Goal: Task Accomplishment & Management: Manage account settings

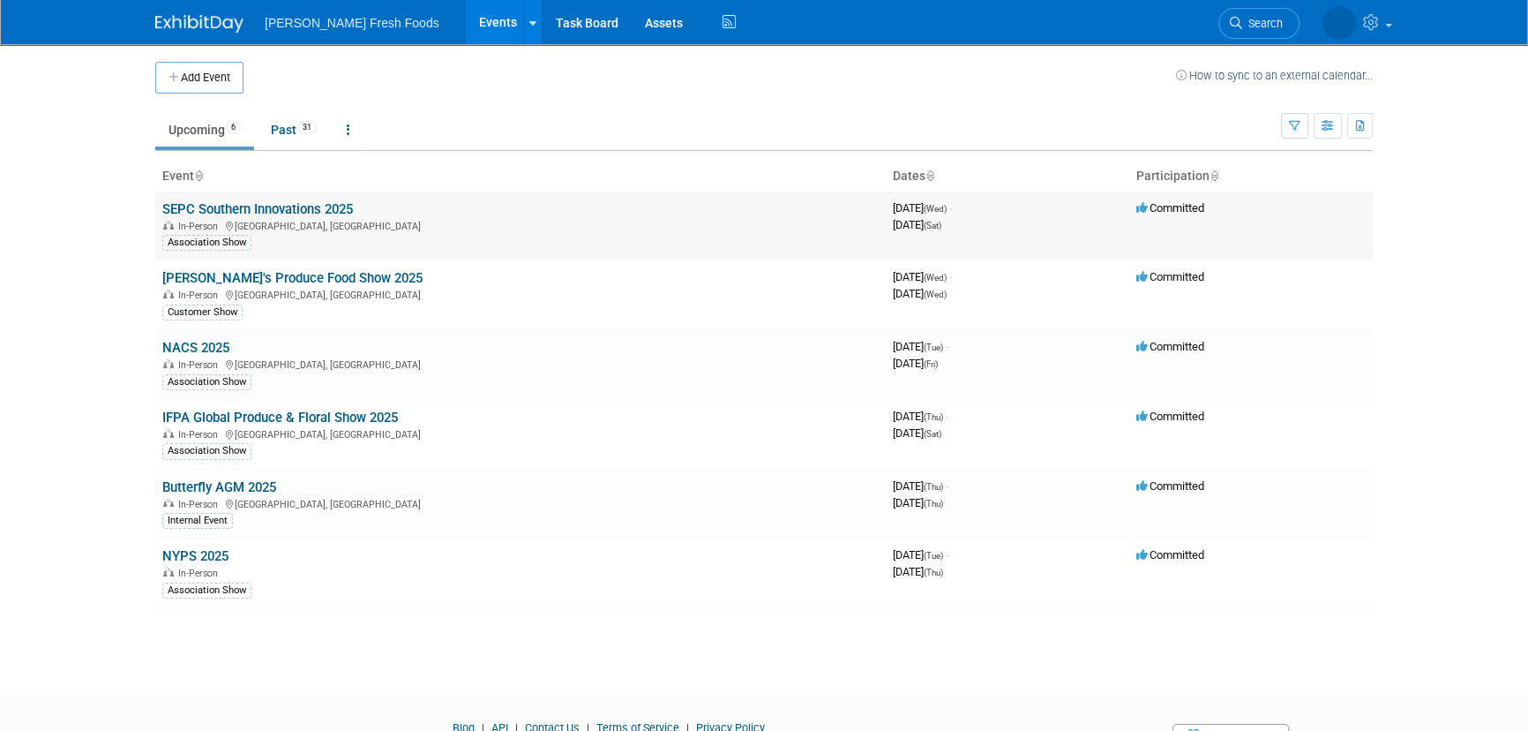
click at [214, 202] on link "SEPC Southern Innovations 2025" at bounding box center [257, 209] width 191 height 16
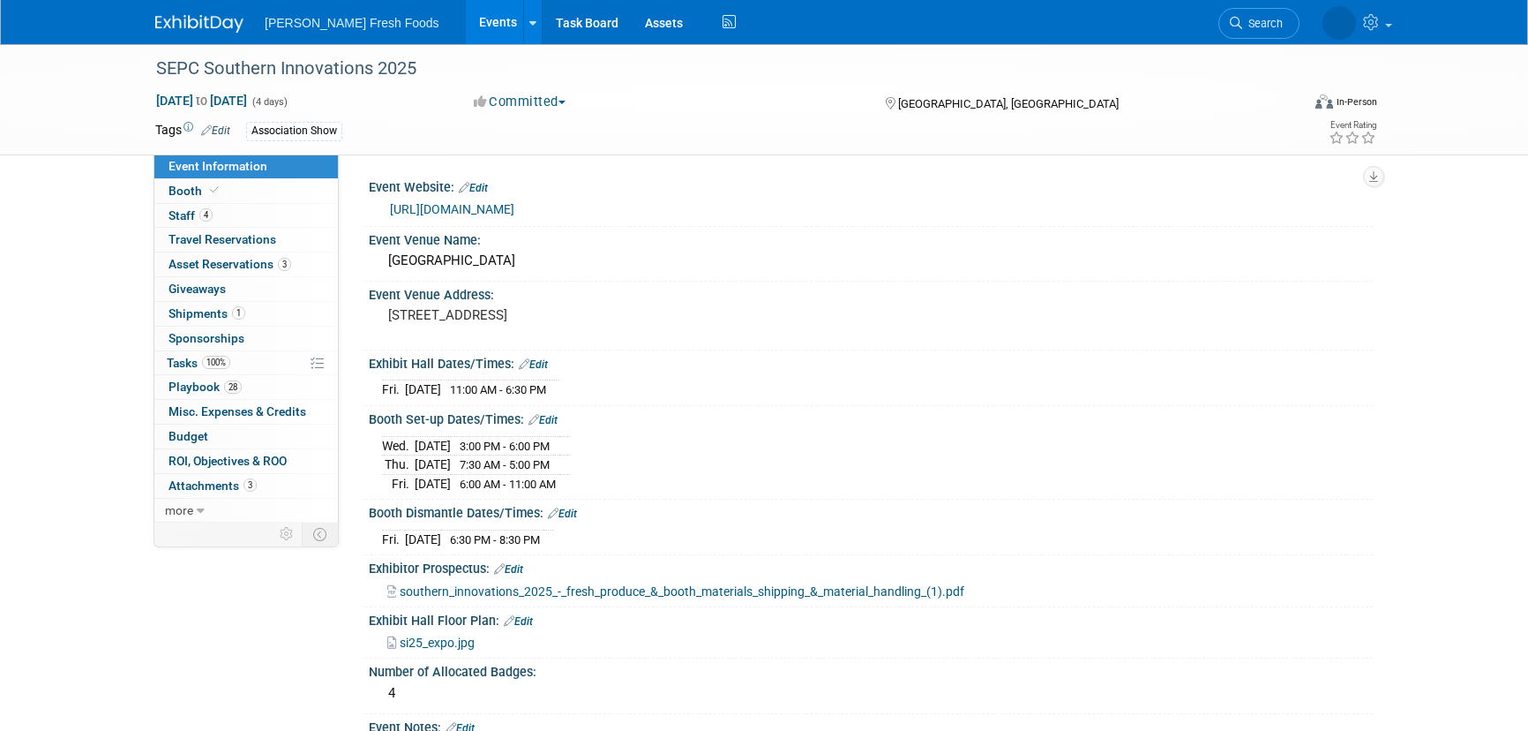
select select "Advanced Warehouse"
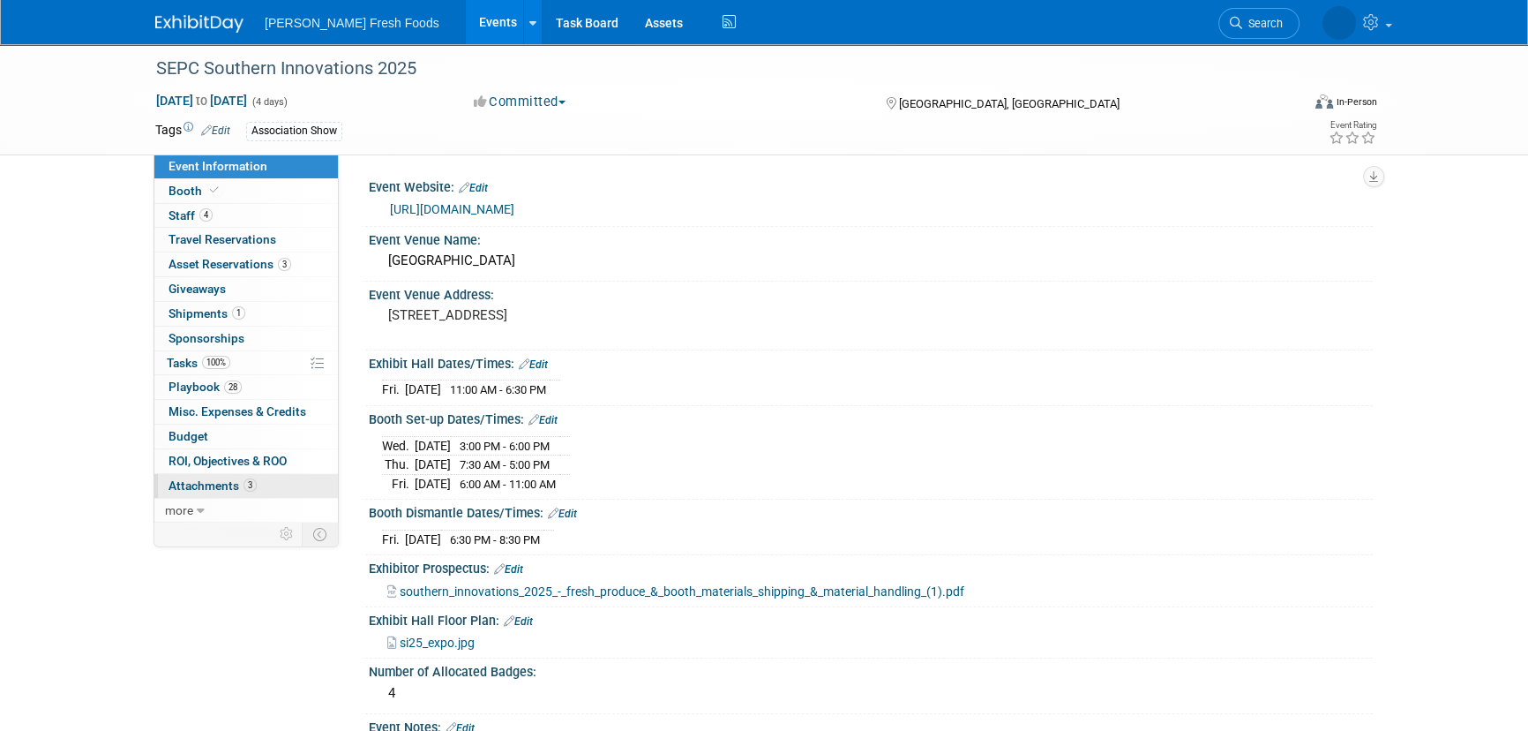
click at [237, 482] on span "Attachments 3" at bounding box center [213, 485] width 88 height 14
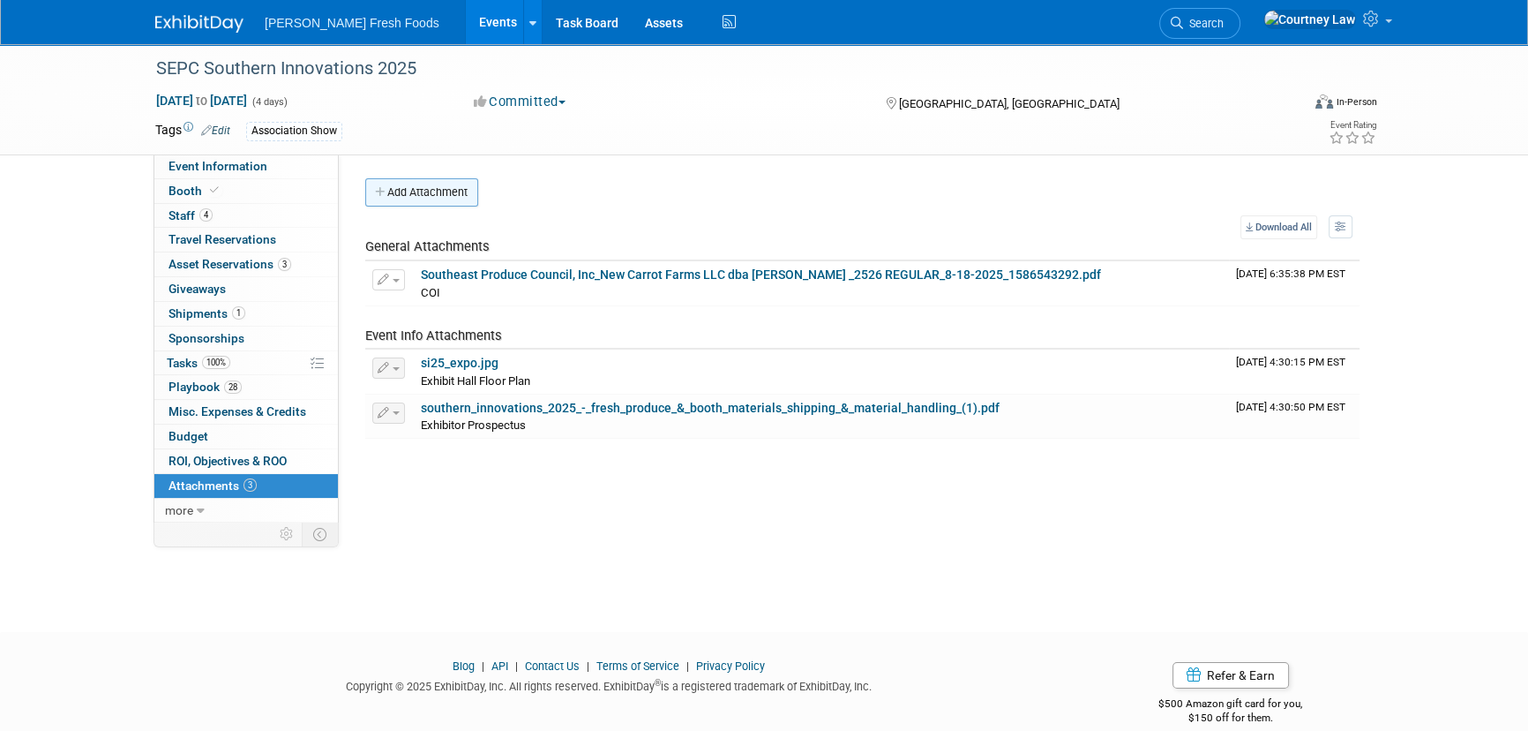
click at [449, 193] on button "Add Attachment" at bounding box center [421, 192] width 113 height 28
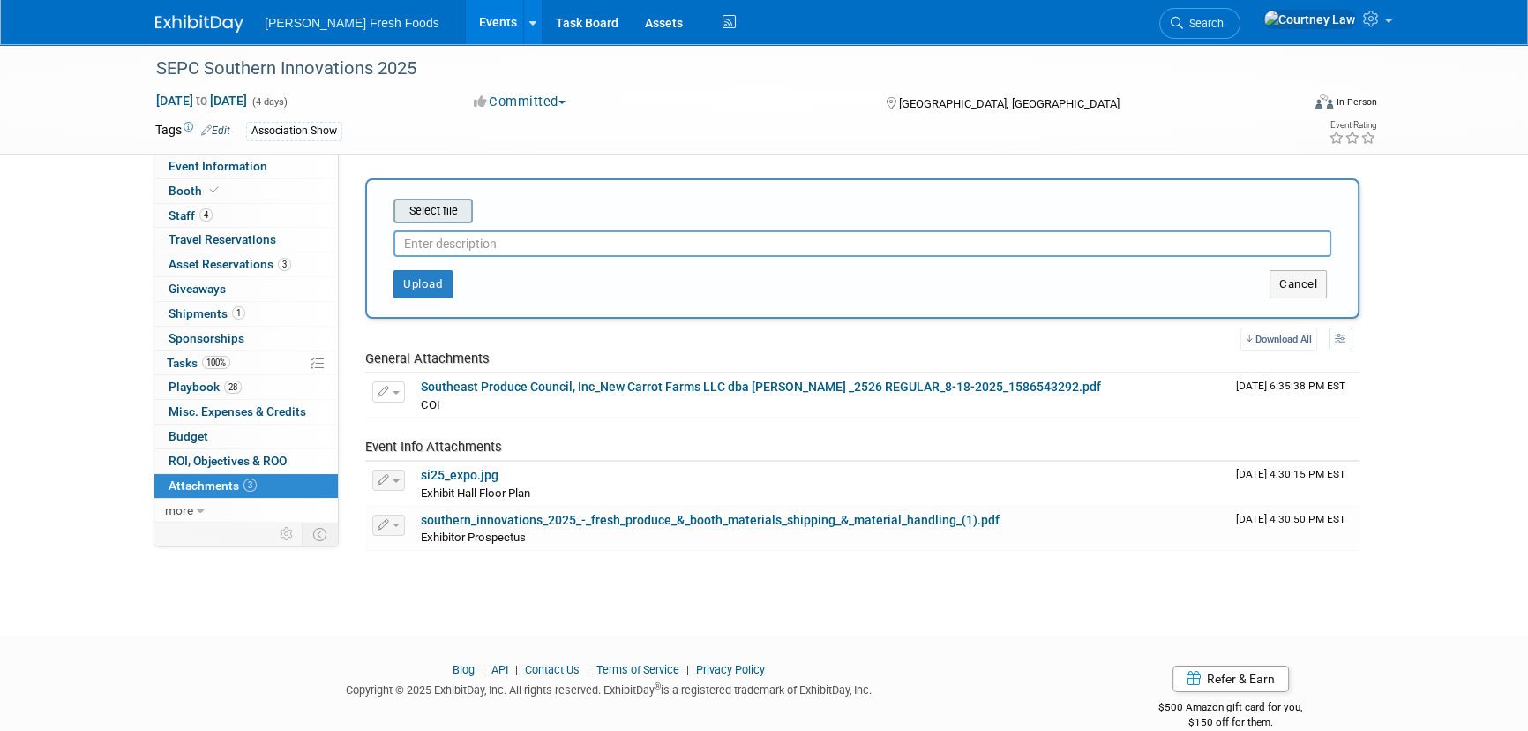
click at [459, 209] on input "file" at bounding box center [366, 210] width 210 height 21
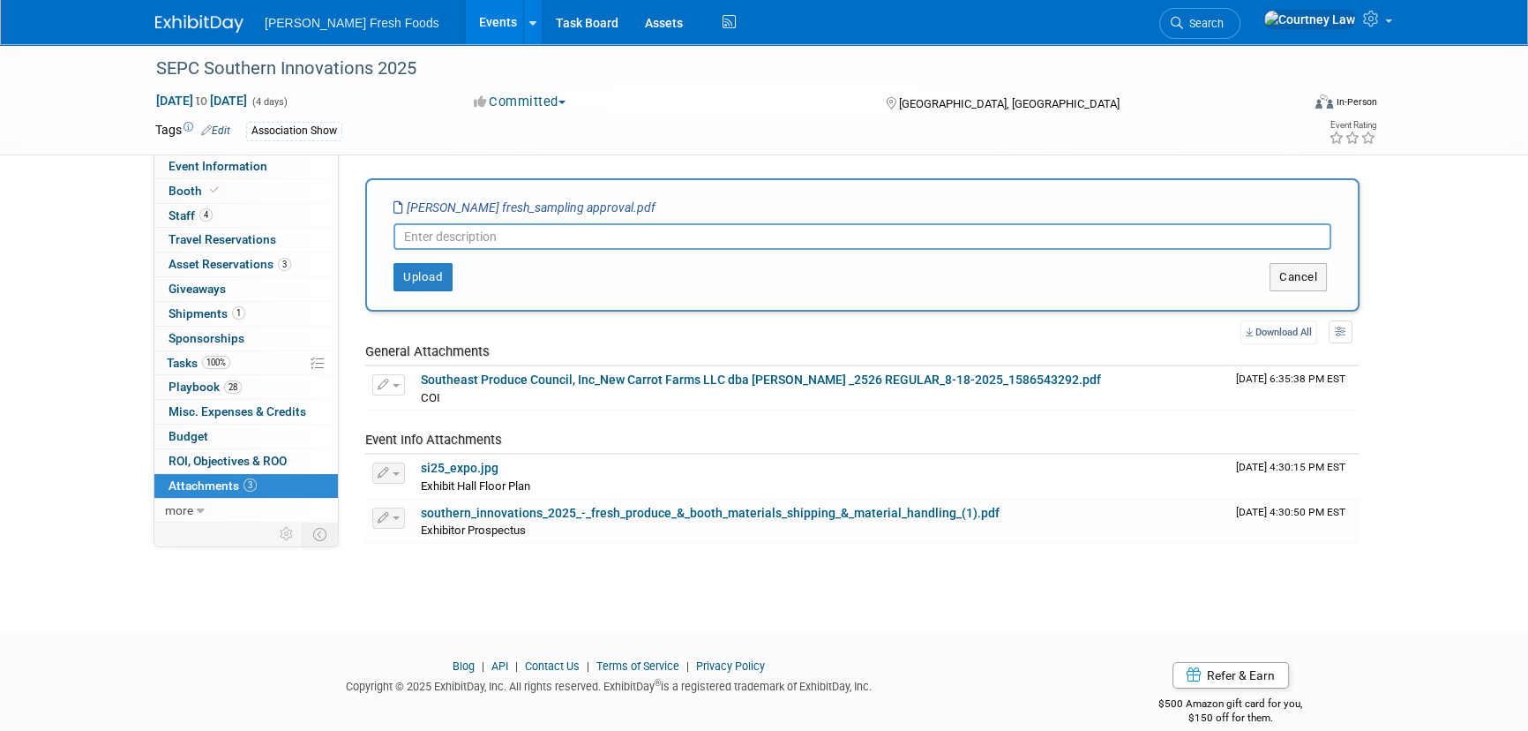
click at [499, 238] on input "text" at bounding box center [863, 236] width 938 height 26
type input "Sampling Approval"
click at [441, 273] on button "Upload" at bounding box center [423, 277] width 59 height 28
